Goal: Information Seeking & Learning: Learn about a topic

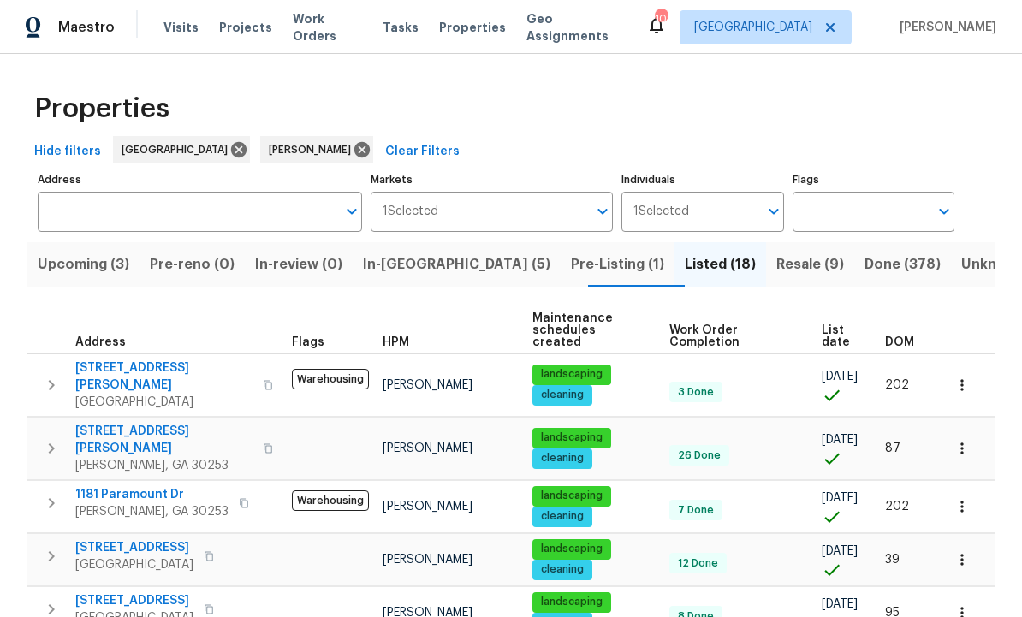
scroll to position [-1, 0]
click at [429, 259] on span "In-reno (5)" at bounding box center [456, 264] width 187 height 24
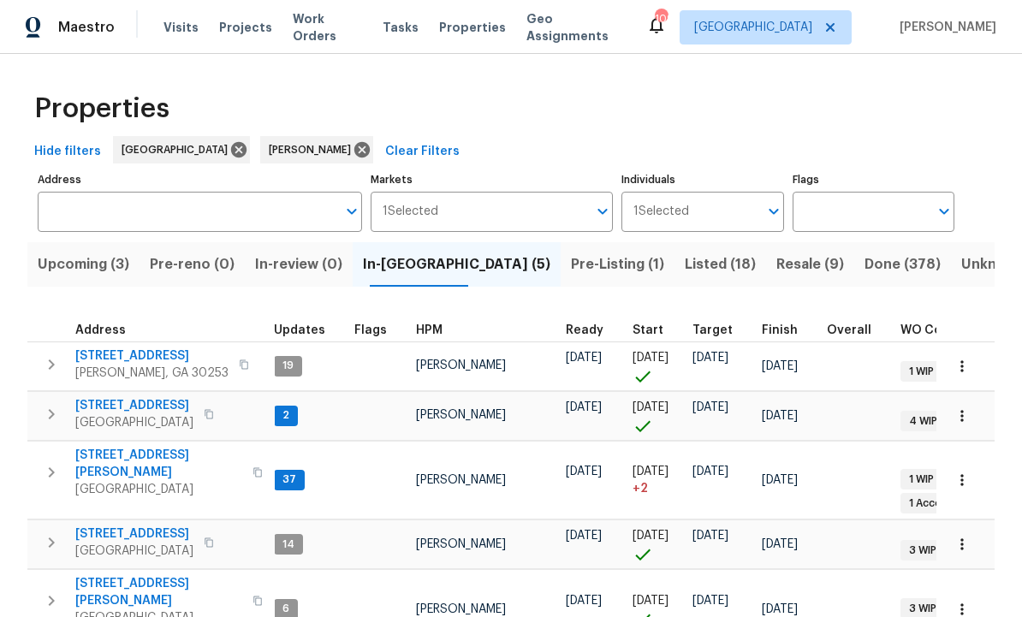
scroll to position [0, 9]
click at [158, 358] on span "[STREET_ADDRESS]" at bounding box center [151, 355] width 153 height 17
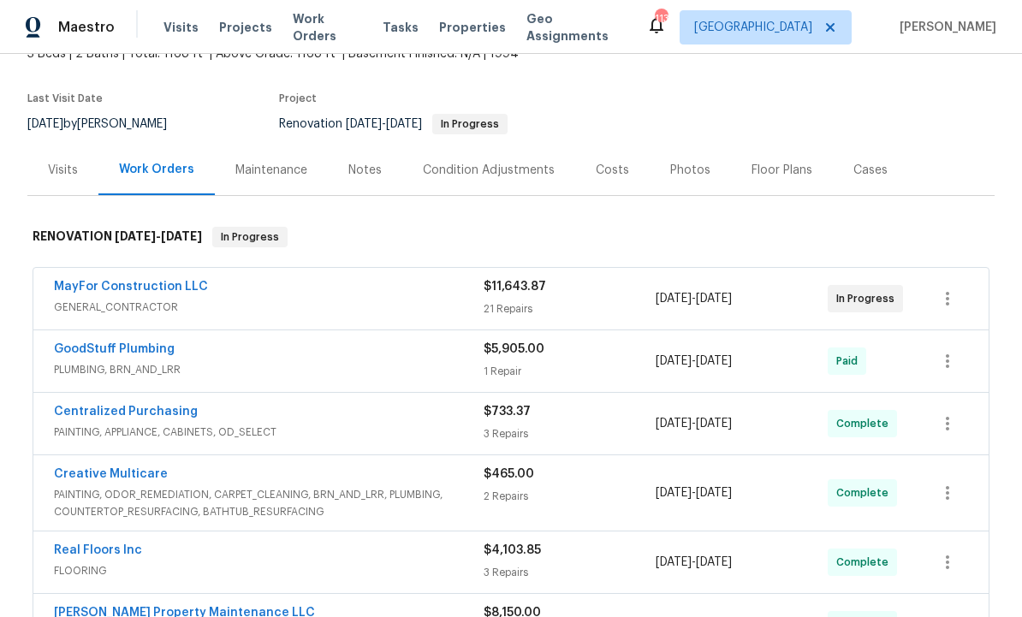
scroll to position [127, 0]
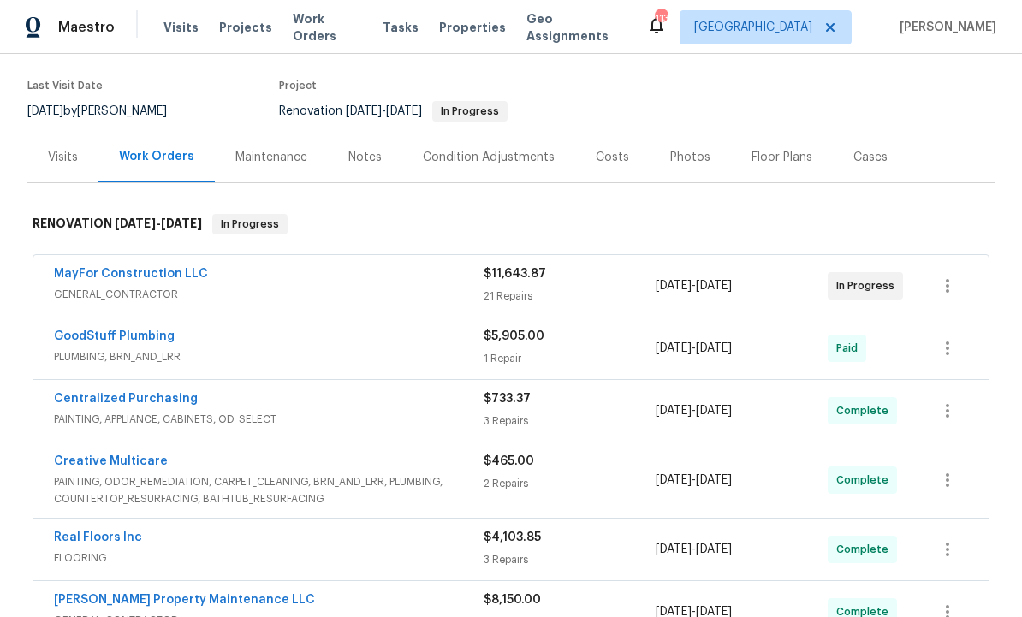
click at [126, 464] on link "Creative Multicare" at bounding box center [111, 461] width 114 height 12
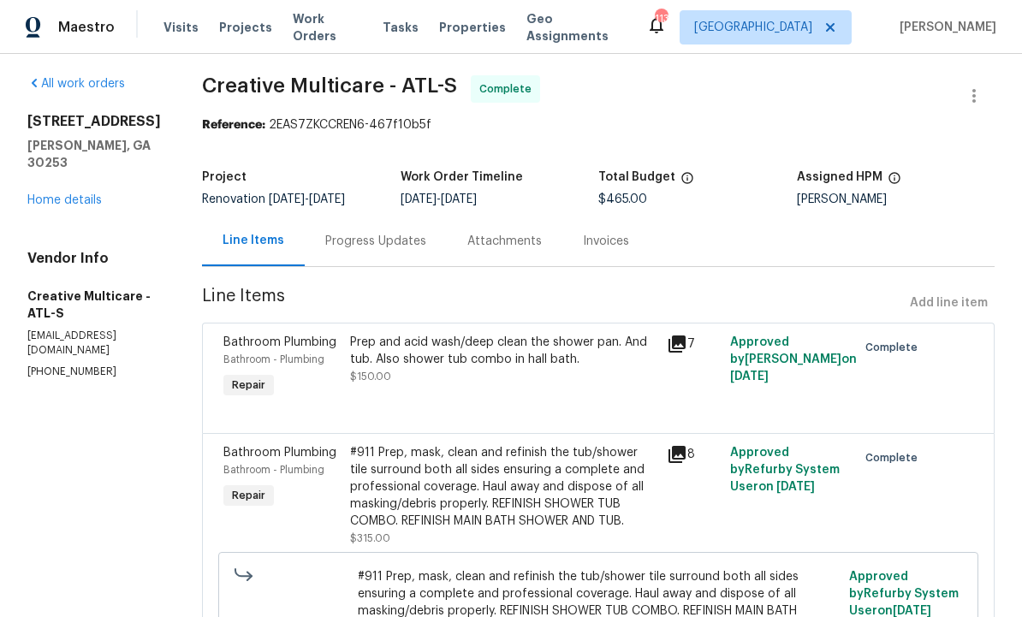
scroll to position [3, 0]
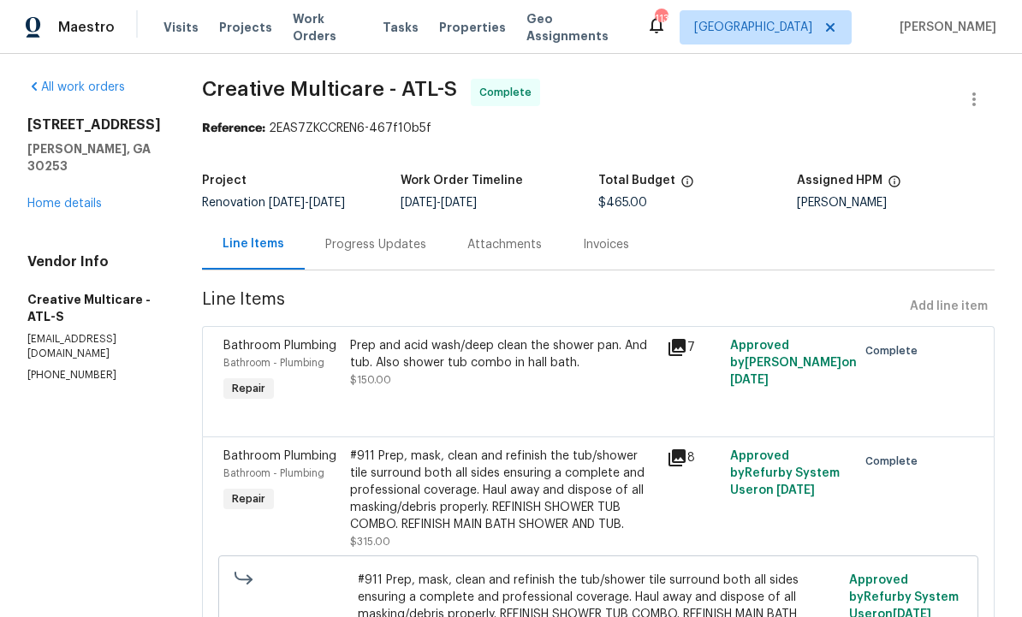
click at [426, 253] on div "Progress Updates" at bounding box center [375, 244] width 101 height 17
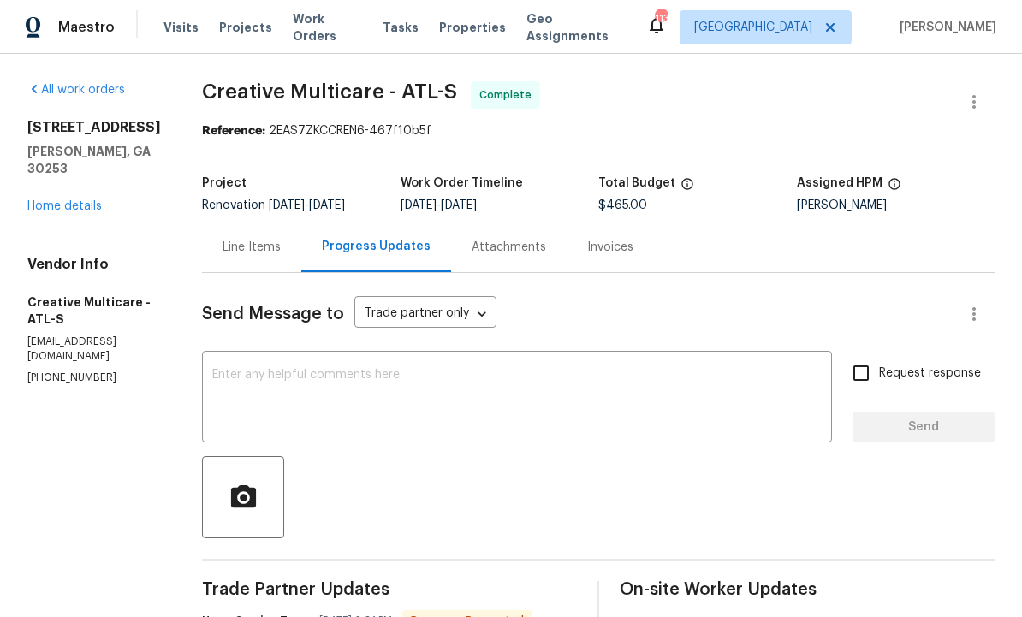
click at [281, 256] on div "Line Items" at bounding box center [251, 247] width 58 height 17
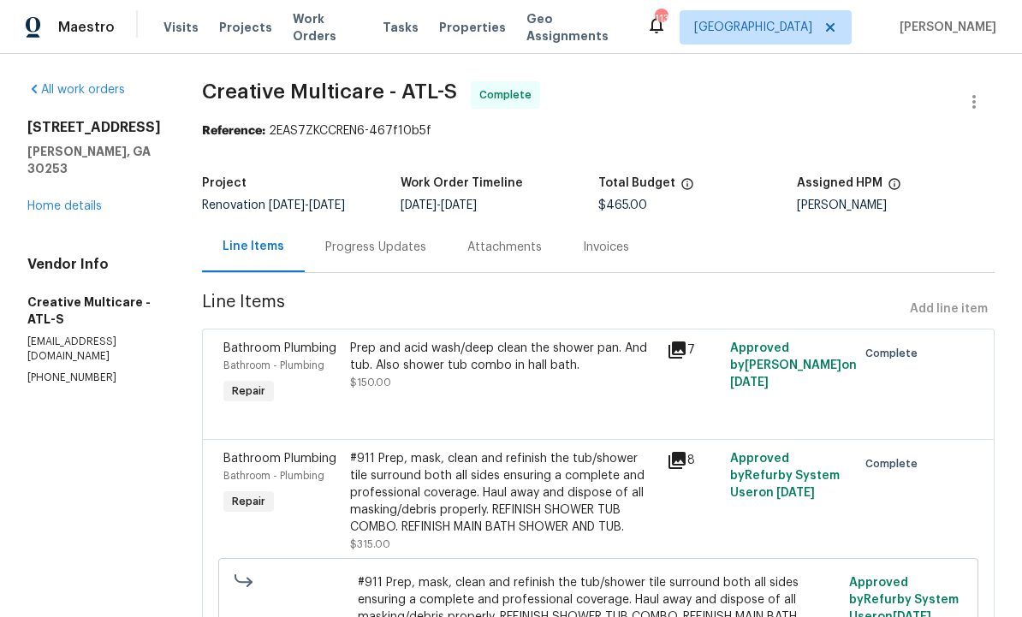
click at [685, 358] on icon at bounding box center [676, 349] width 17 height 17
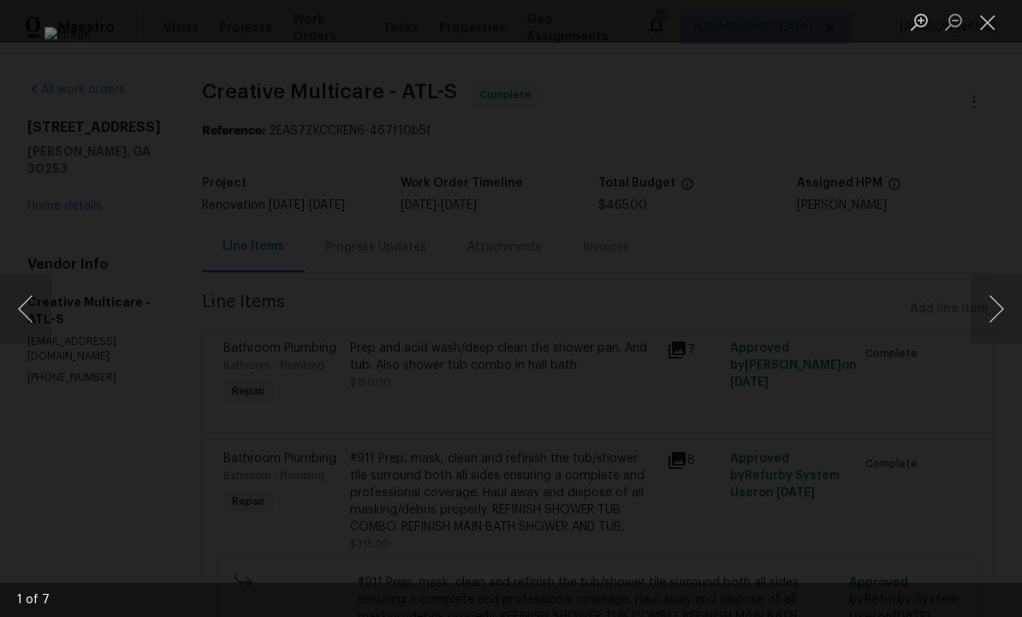
click at [984, 317] on button "Next image" at bounding box center [995, 309] width 51 height 68
click at [975, 318] on button "Next image" at bounding box center [995, 309] width 51 height 68
click at [974, 329] on button "Next image" at bounding box center [995, 309] width 51 height 68
click at [980, 323] on button "Next image" at bounding box center [995, 309] width 51 height 68
click at [981, 321] on button "Next image" at bounding box center [995, 309] width 51 height 68
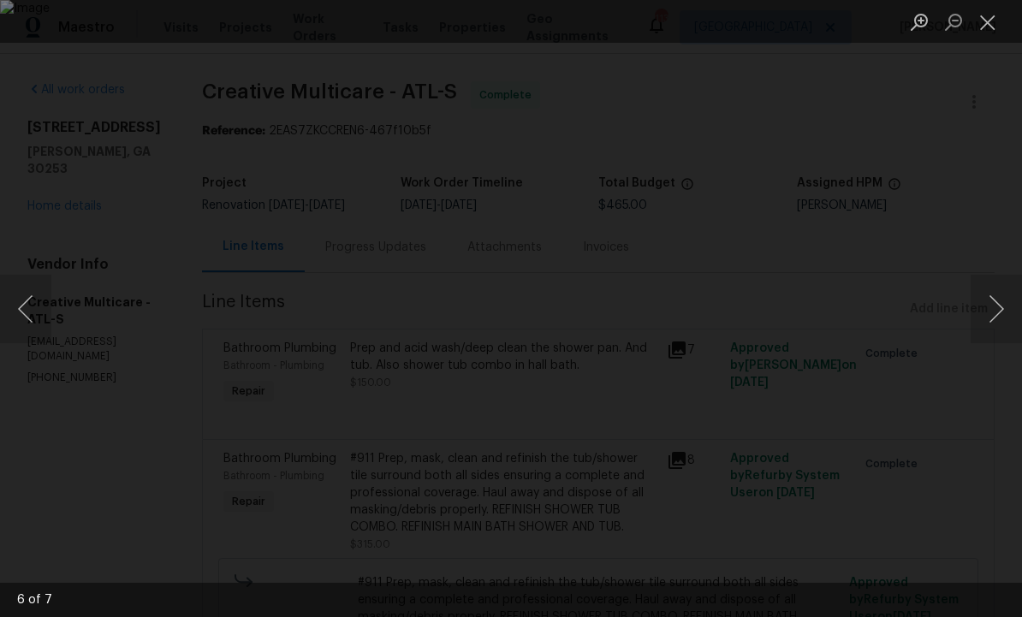
click at [991, 25] on button "Close lightbox" at bounding box center [987, 22] width 34 height 30
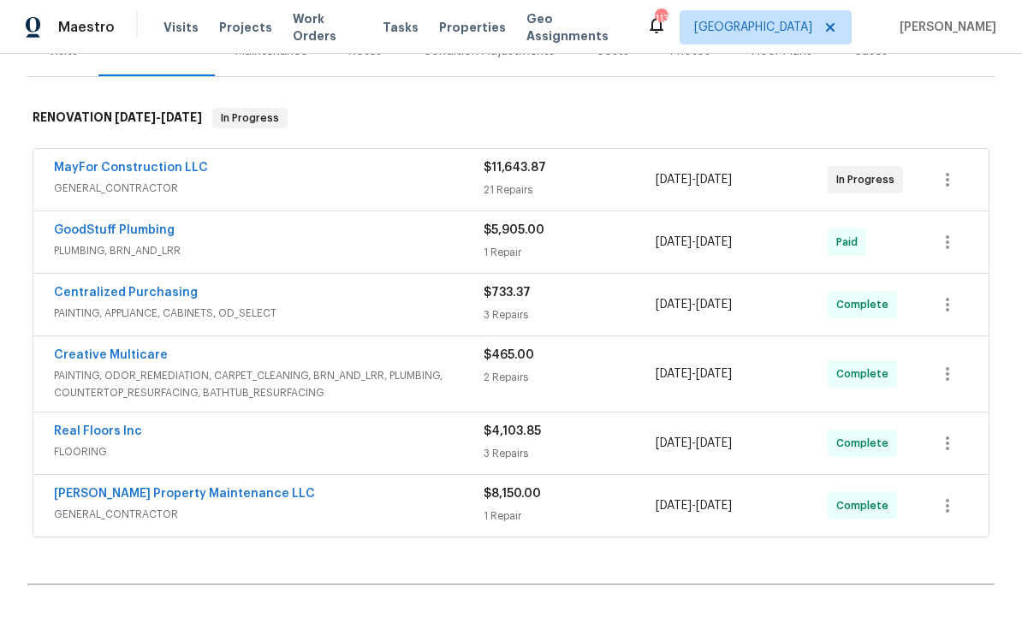
scroll to position [228, 0]
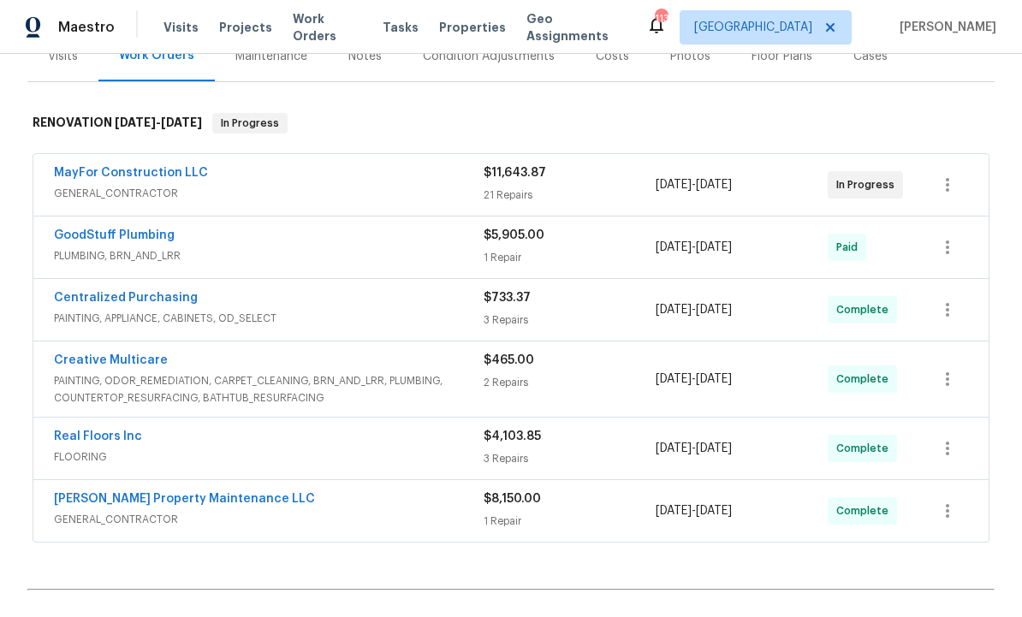
click at [155, 174] on link "MayFor Construction LLC" at bounding box center [131, 173] width 154 height 12
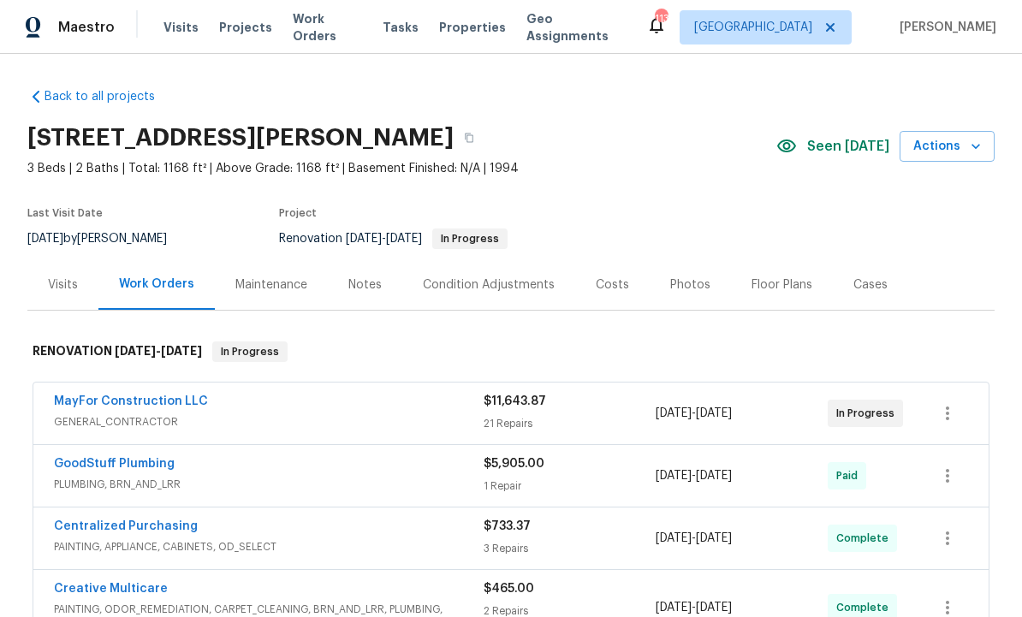
click at [606, 291] on div "Costs" at bounding box center [611, 284] width 33 height 17
